Goal: Check status: Check status

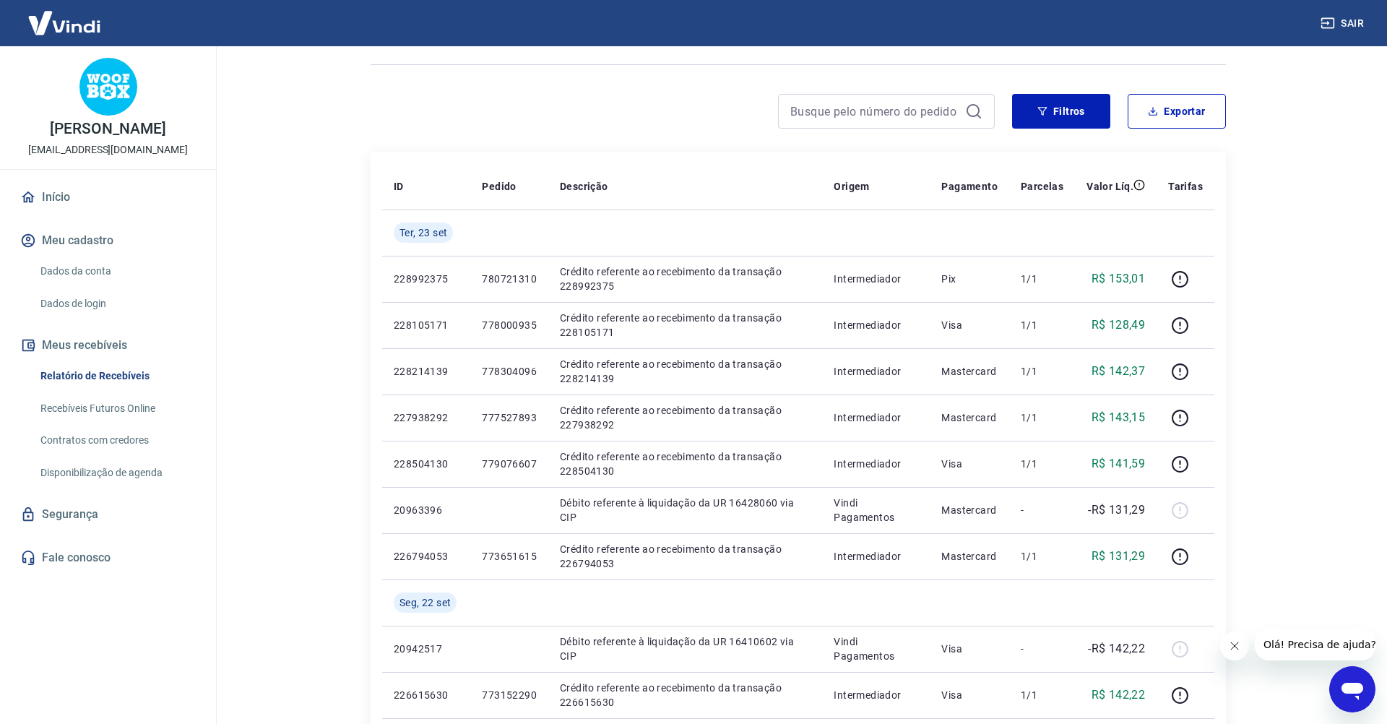
scroll to position [90, 0]
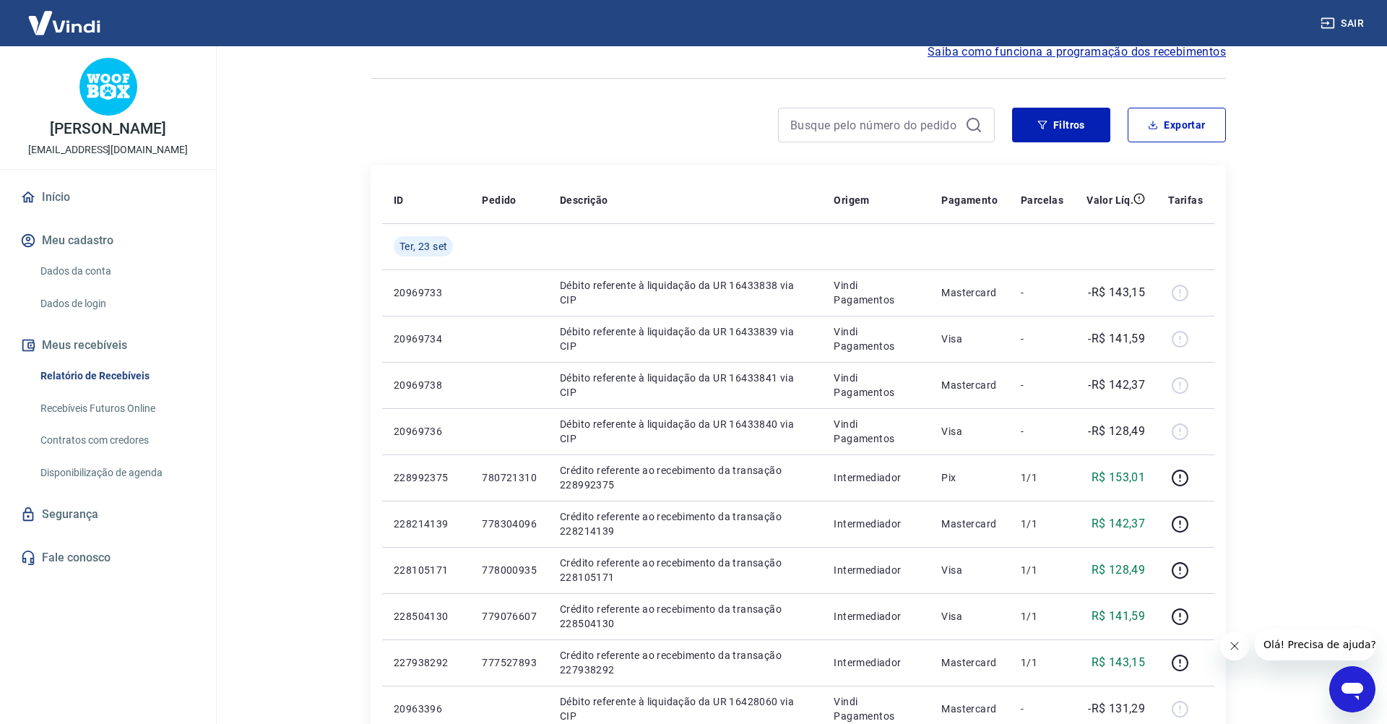
scroll to position [68, 0]
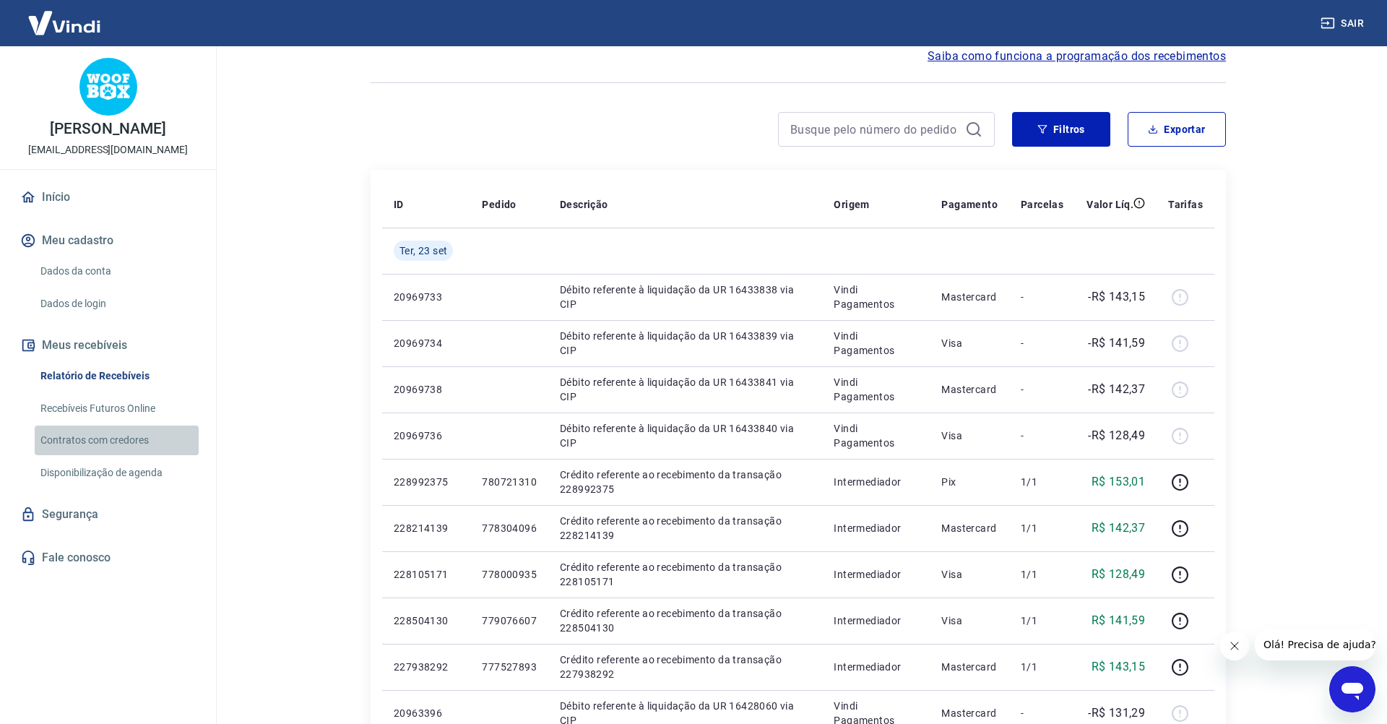
click at [123, 435] on link "Contratos com credores" at bounding box center [117, 441] width 164 height 30
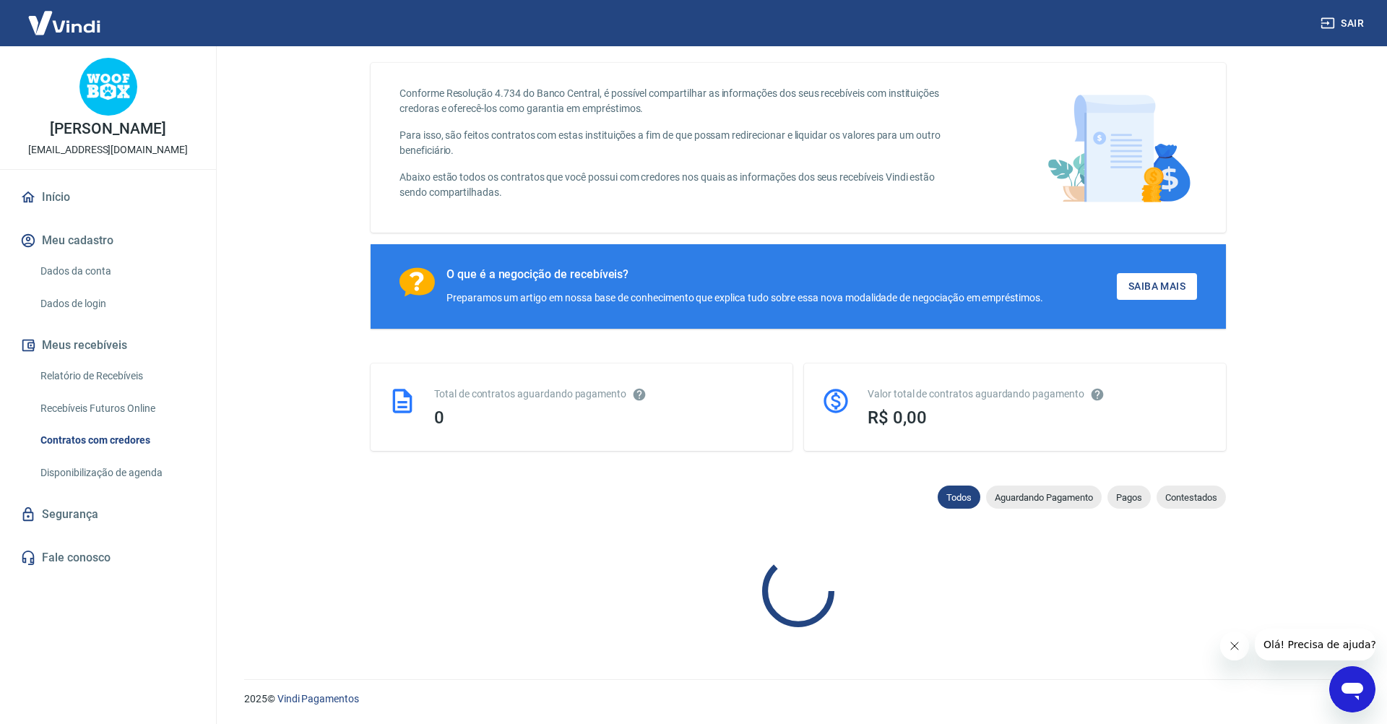
scroll to position [68, 0]
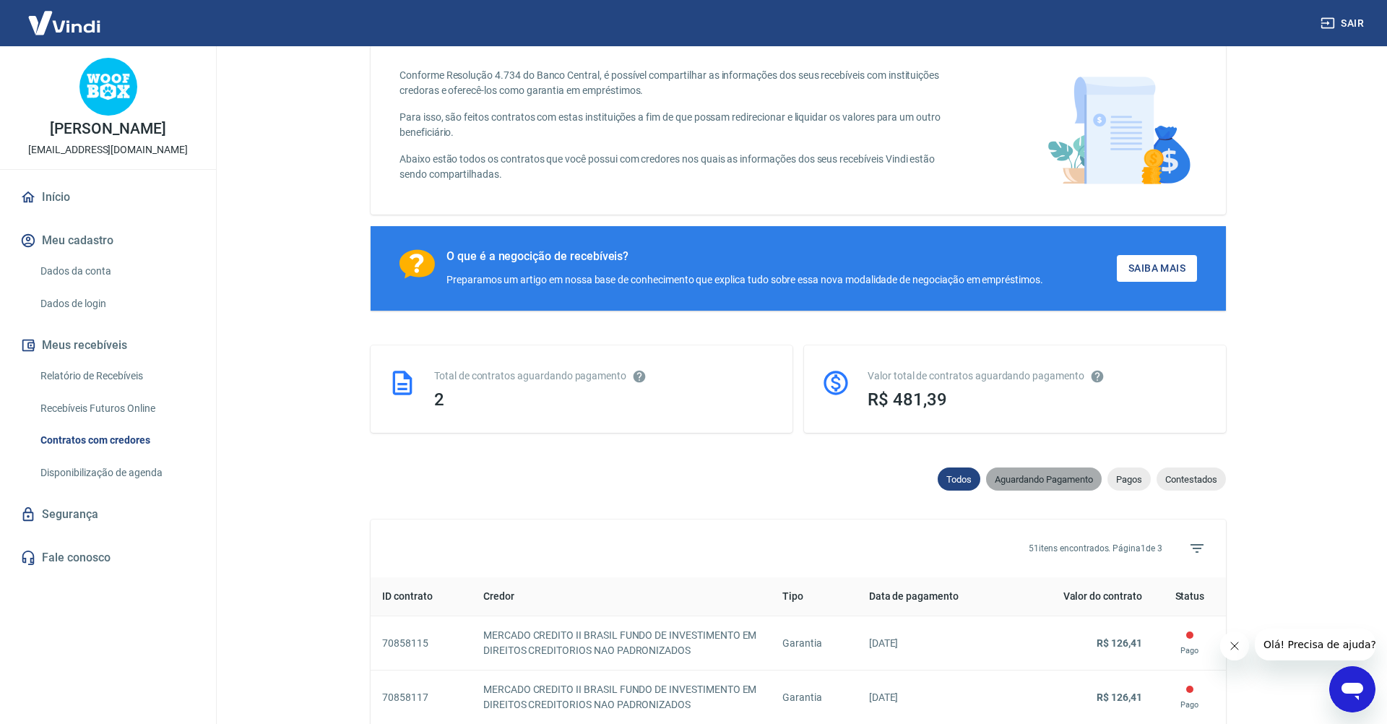
click at [1035, 485] on div "Aguardando Pagamento" at bounding box center [1044, 479] width 116 height 23
select select "waiting_payment"
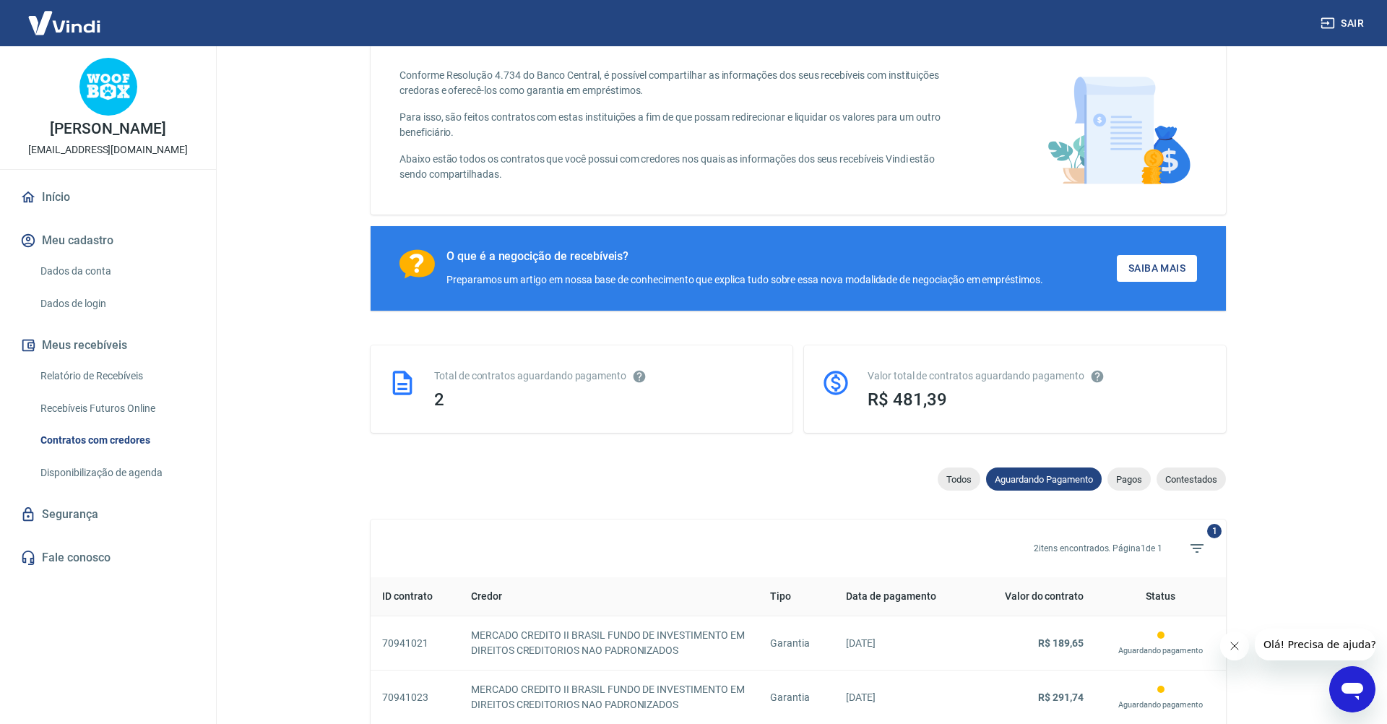
scroll to position [191, 0]
